Goal: Use online tool/utility: Utilize a website feature to perform a specific function

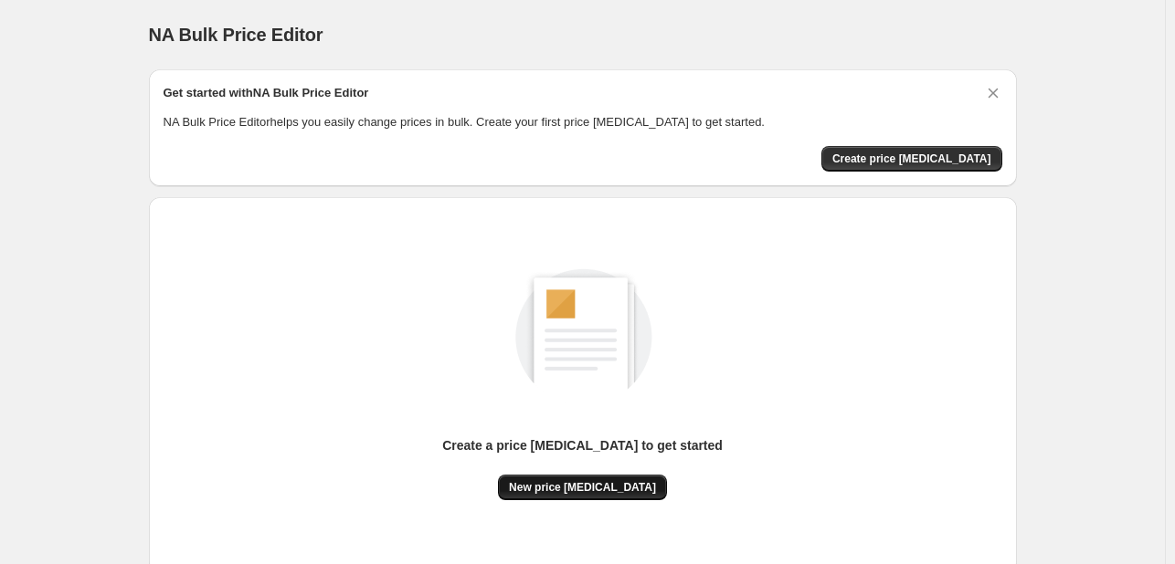
click at [602, 484] on span "New price [MEDICAL_DATA]" at bounding box center [582, 487] width 147 height 15
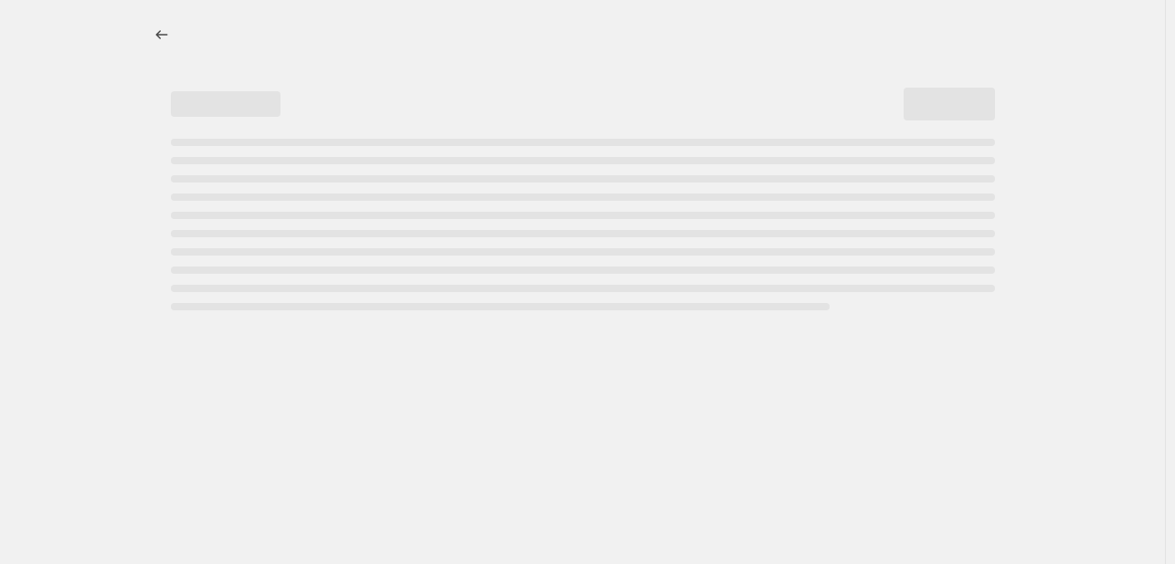
select select "percentage"
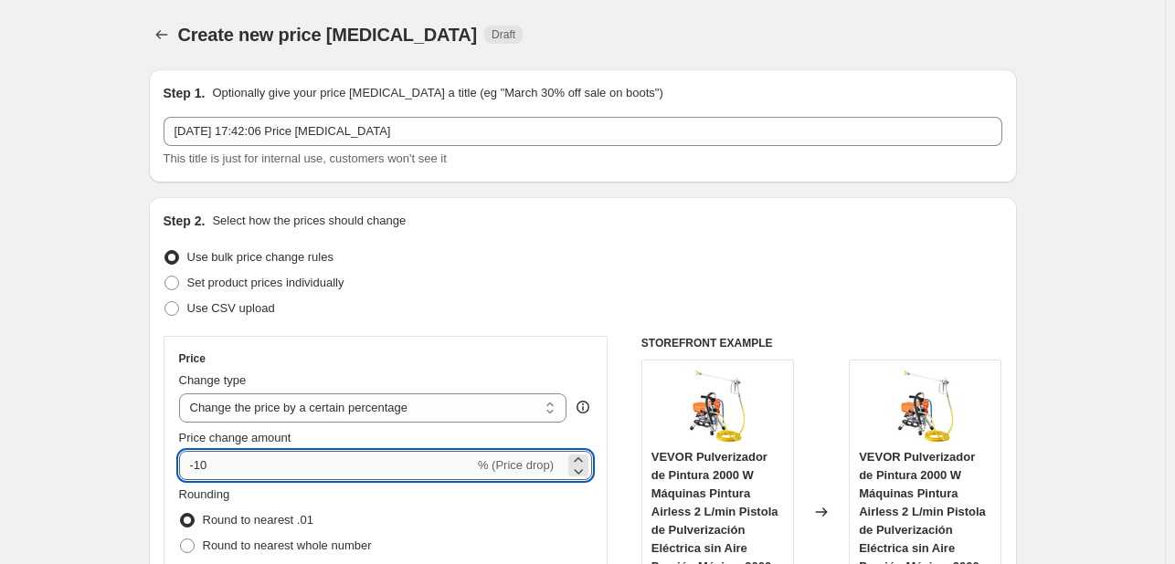
click at [272, 462] on input "-10" at bounding box center [326, 465] width 295 height 29
type input "-1"
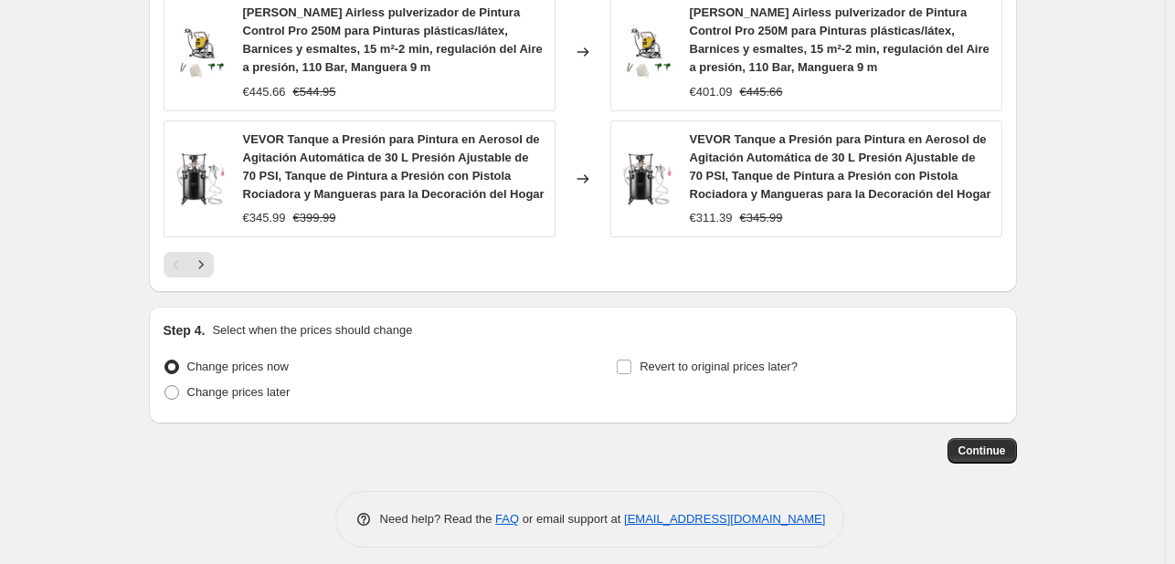
scroll to position [1527, 0]
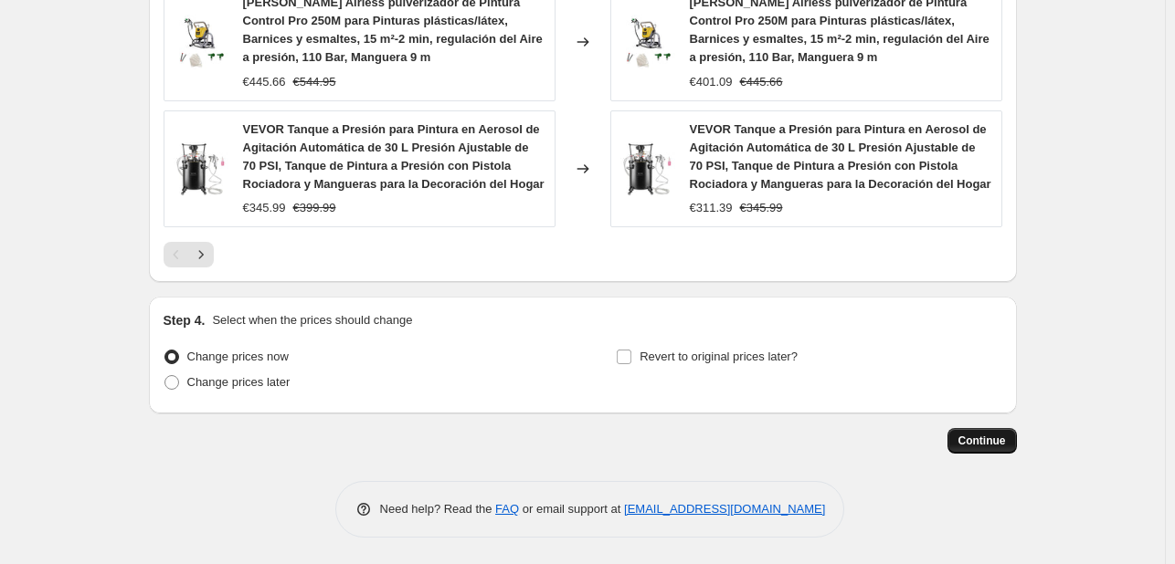
type input "-35"
click at [999, 447] on button "Continue" at bounding box center [981, 441] width 69 height 26
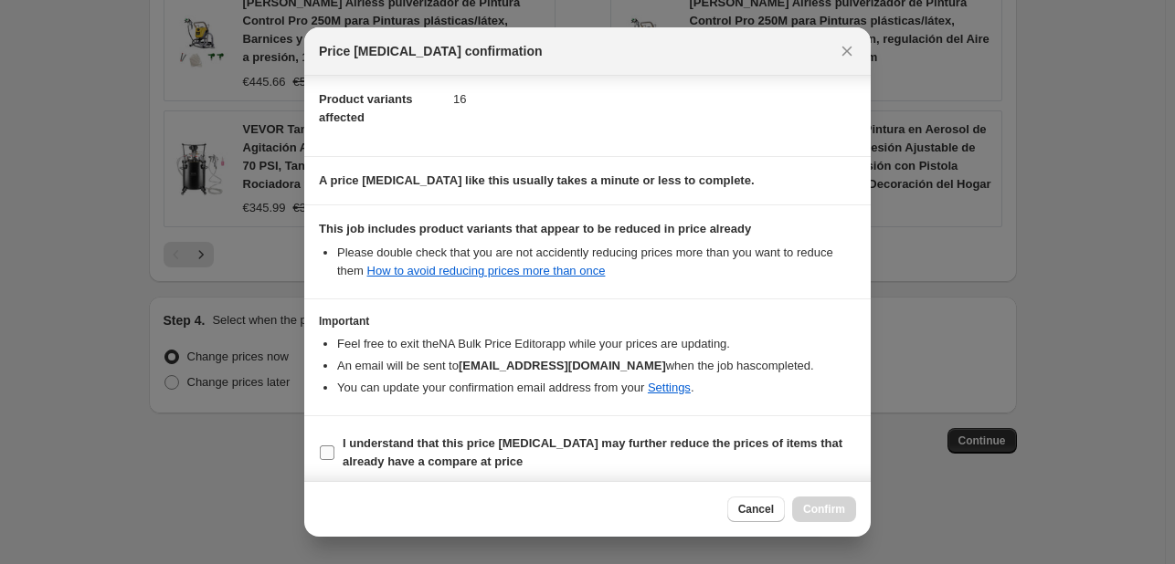
scroll to position [203, 0]
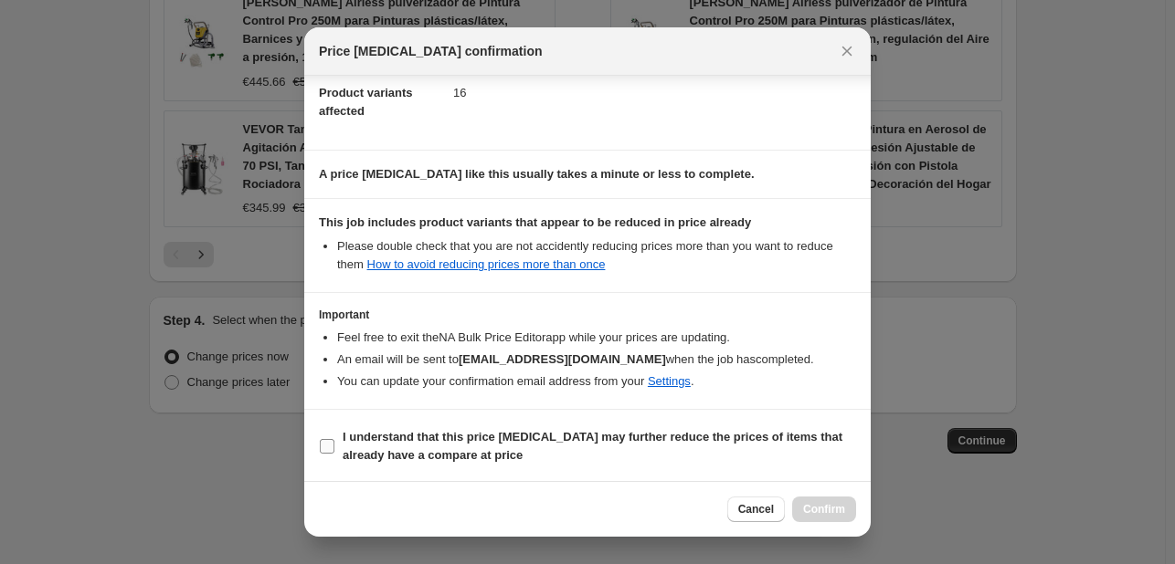
click at [431, 431] on b "I understand that this price [MEDICAL_DATA] may further reduce the prices of it…" at bounding box center [593, 446] width 500 height 32
click at [334, 439] on input "I understand that this price [MEDICAL_DATA] may further reduce the prices of it…" at bounding box center [327, 446] width 15 height 15
checkbox input "true"
click at [823, 510] on span "Confirm" at bounding box center [824, 509] width 42 height 15
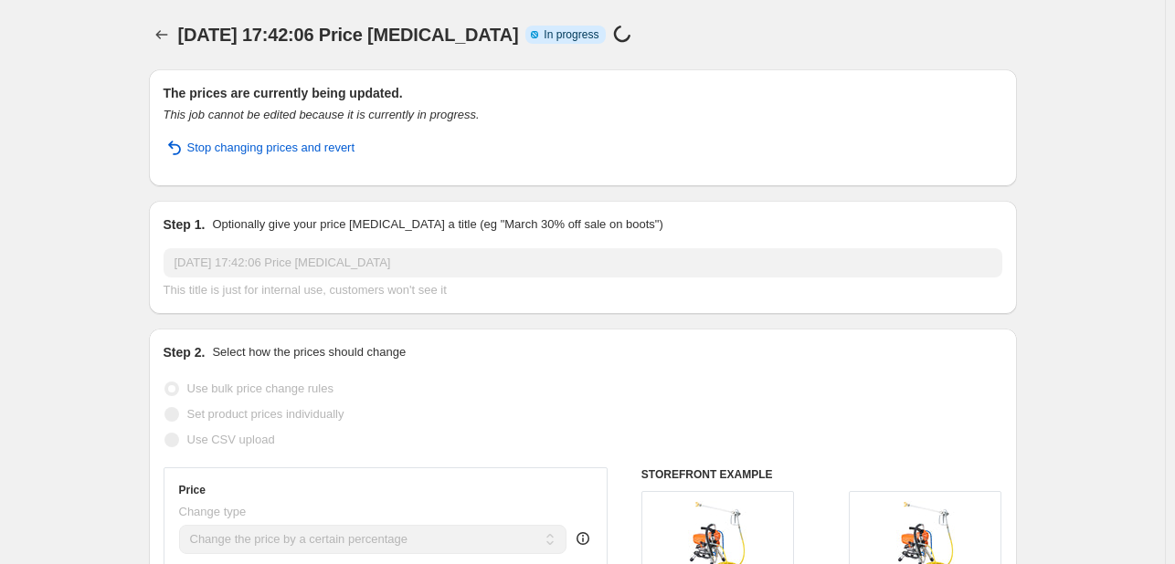
select select "percentage"
